Goal: Information Seeking & Learning: Learn about a topic

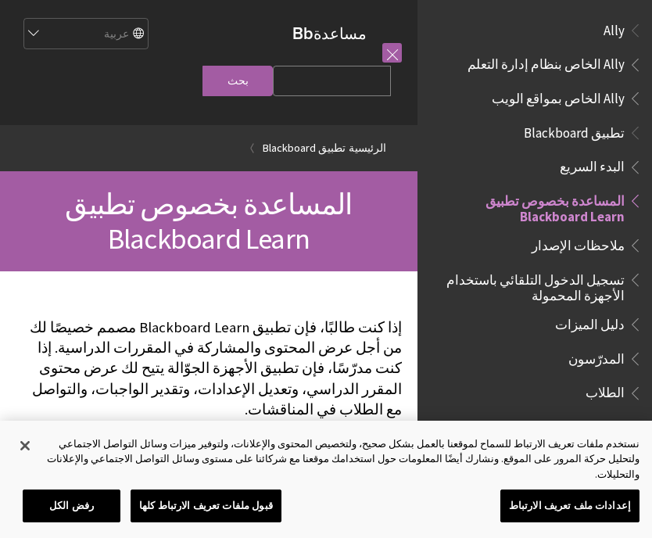
scroll to position [162, 0]
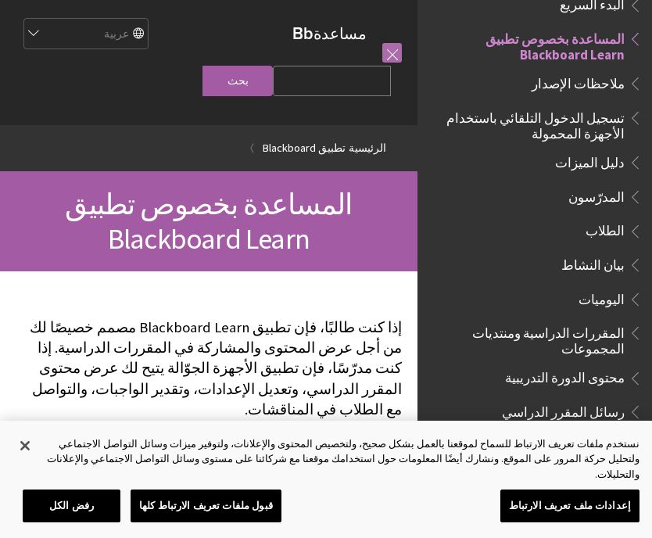
click at [397, 55] on link at bounding box center [392, 53] width 20 height 20
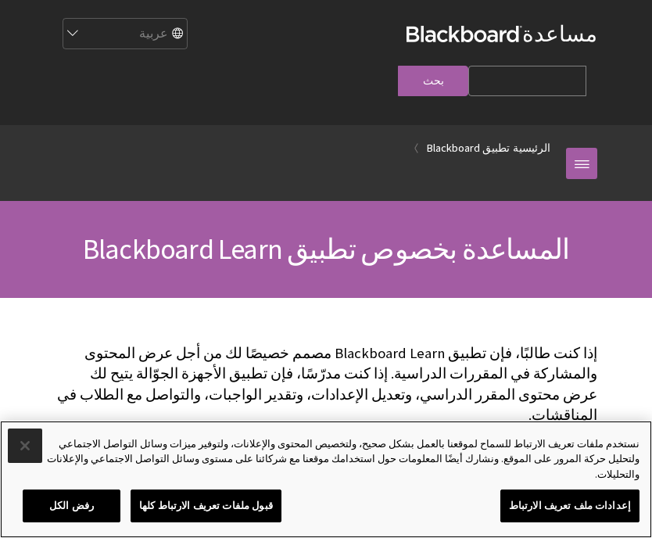
click at [21, 463] on button "إغلاق" at bounding box center [25, 445] width 34 height 34
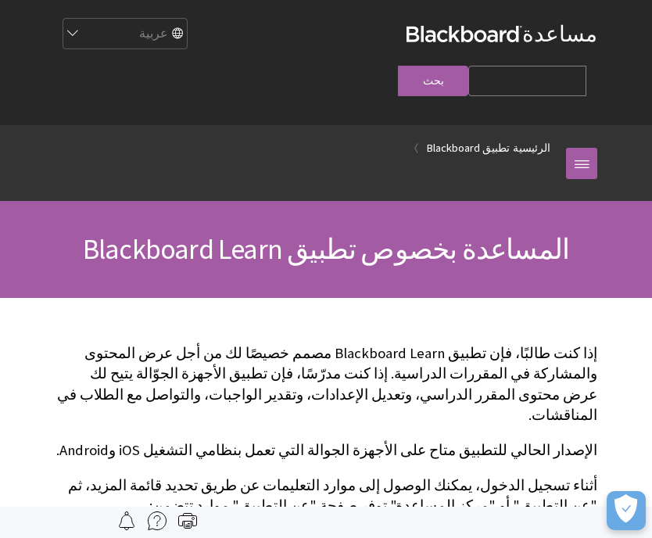
scroll to position [162, 0]
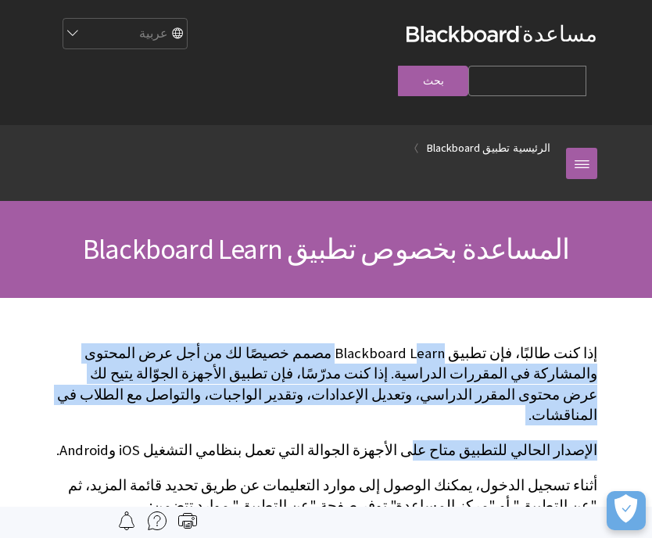
drag, startPoint x: 439, startPoint y: 394, endPoint x: 446, endPoint y: 314, distance: 80.8
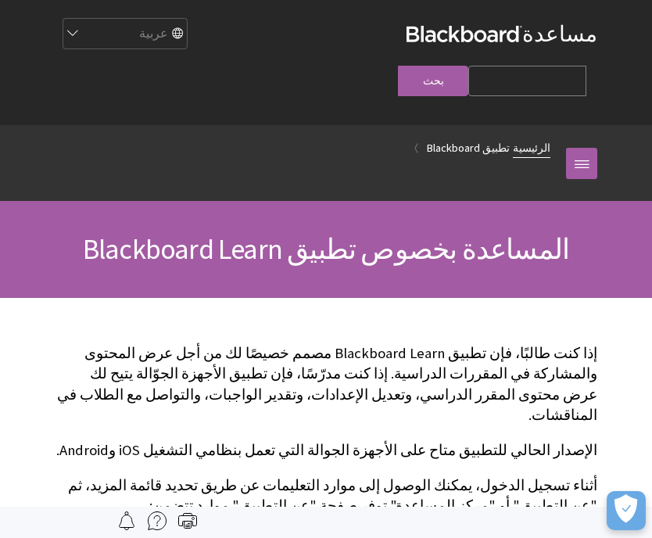
click at [577, 148] on link at bounding box center [581, 163] width 31 height 31
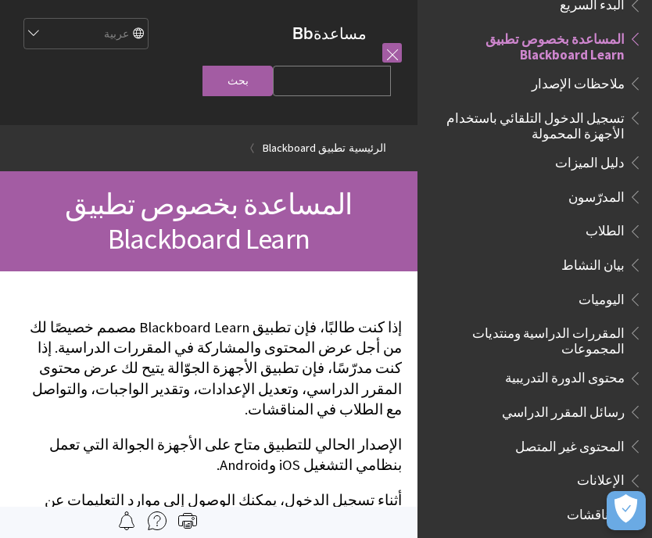
click at [615, 223] on span "الطلاب" at bounding box center [605, 228] width 39 height 21
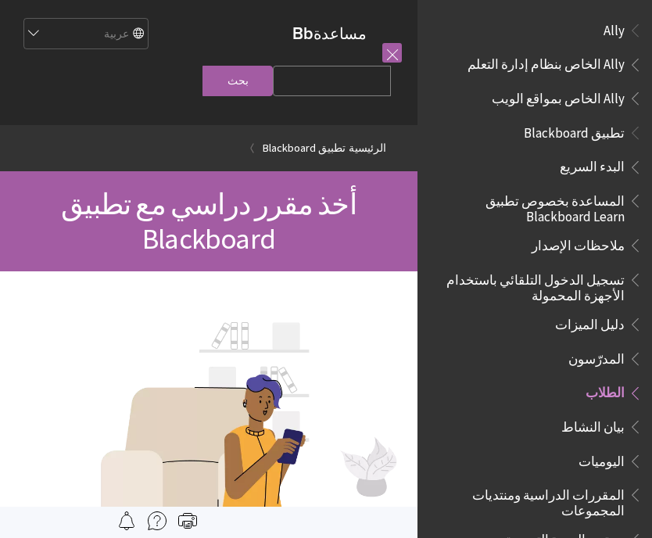
scroll to position [351, 0]
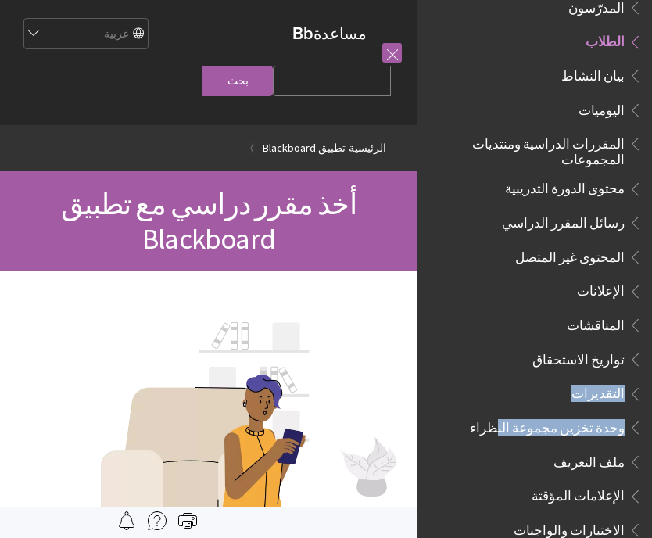
drag, startPoint x: 624, startPoint y: 351, endPoint x: 519, endPoint y: 410, distance: 120.1
click at [514, 410] on ul "البدء السريع المساعدة بخصوص تطبيق Blackboard Learn ملاحظات الإصدار تسجيل الدخول…" at bounding box center [535, 224] width 216 height 843
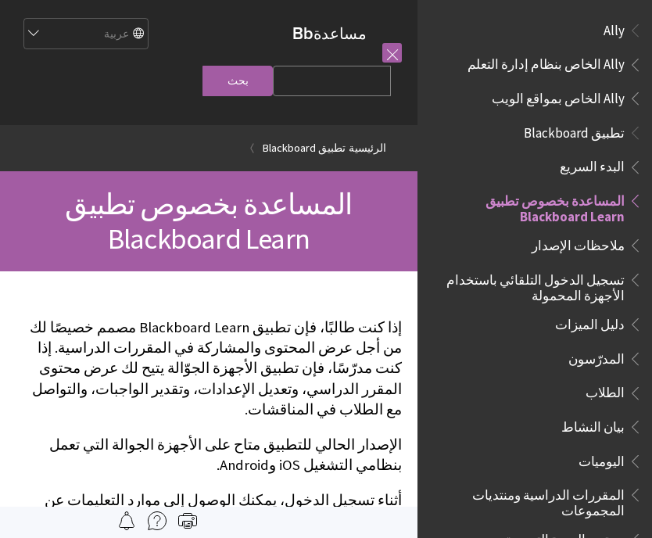
scroll to position [162, 0]
